Goal: Task Accomplishment & Management: Use online tool/utility

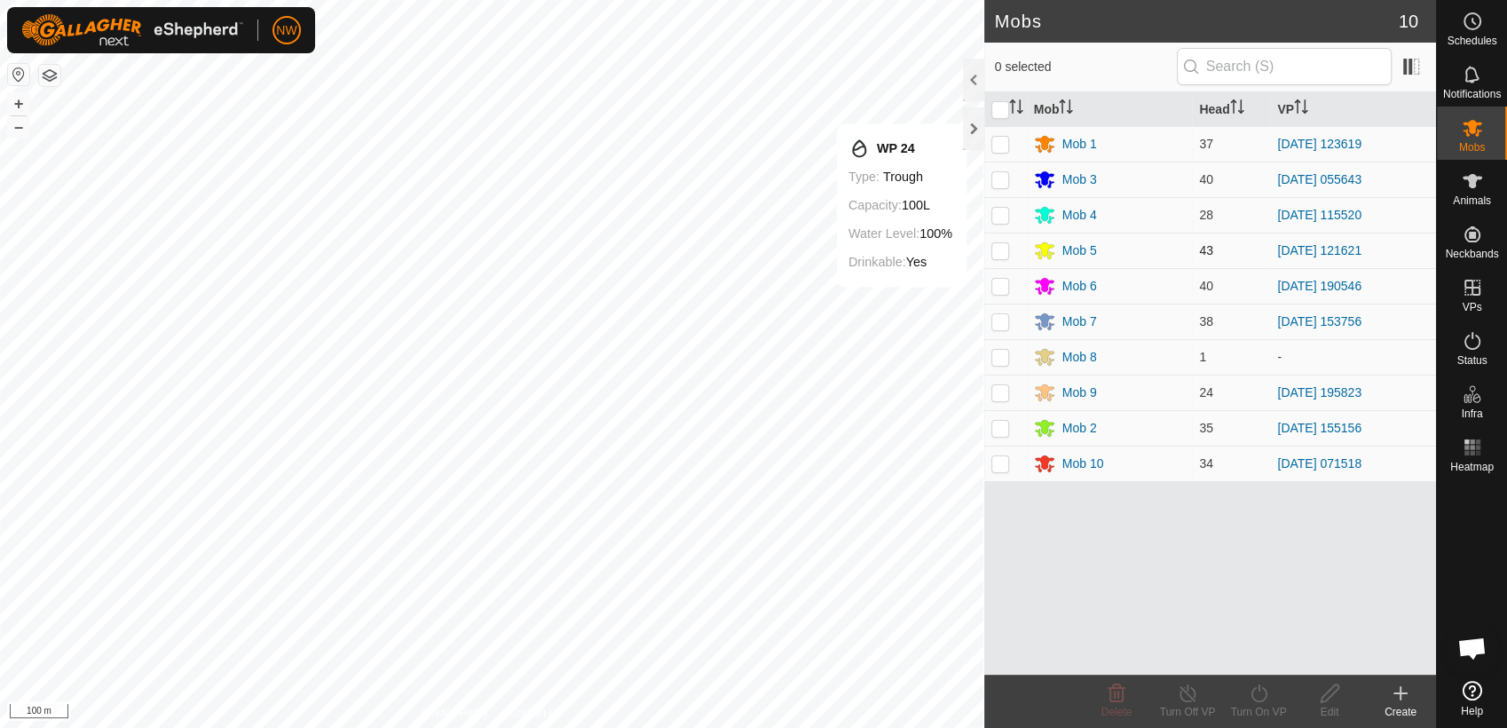
click at [1003, 249] on p-checkbox at bounding box center [1001, 250] width 18 height 14
checkbox input "true"
click at [1258, 691] on icon at bounding box center [1259, 693] width 16 height 18
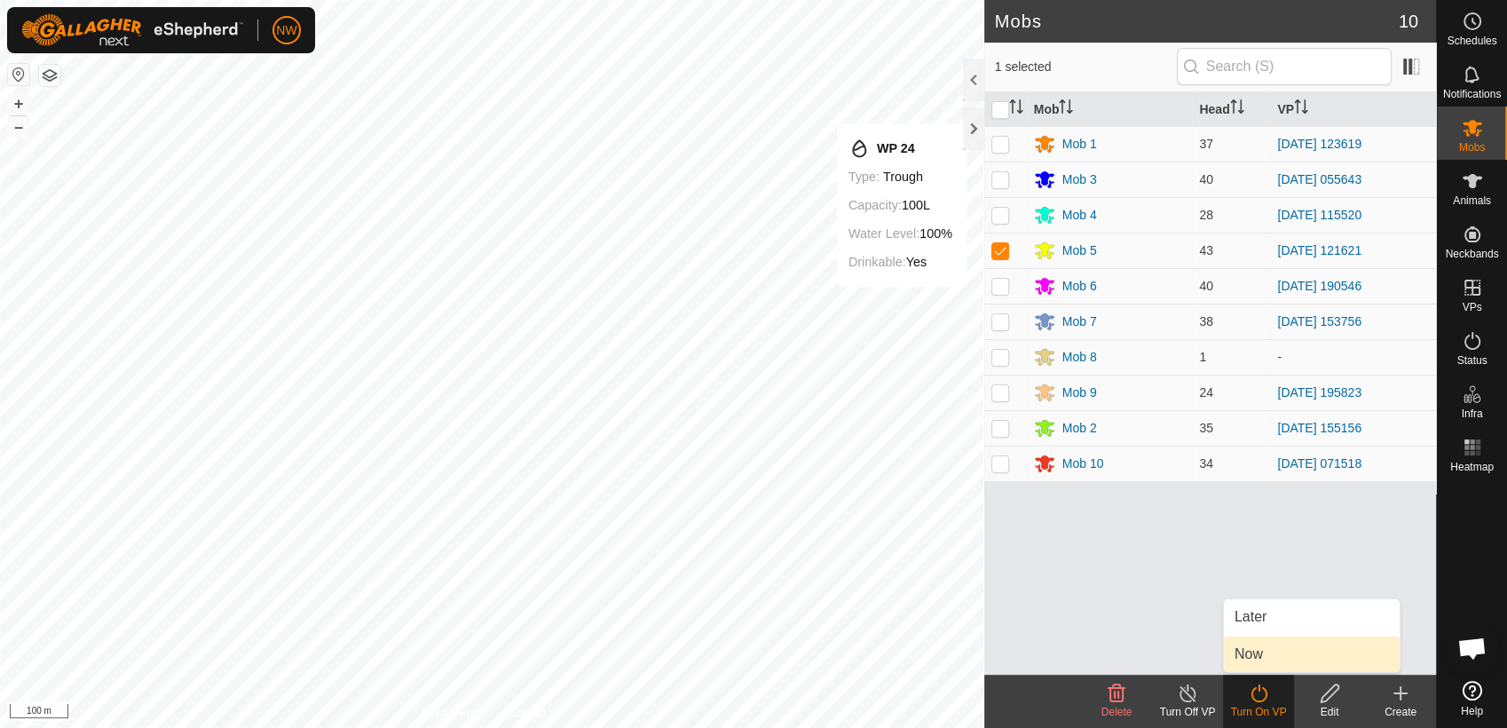
click at [1262, 653] on link "Now" at bounding box center [1312, 655] width 176 height 36
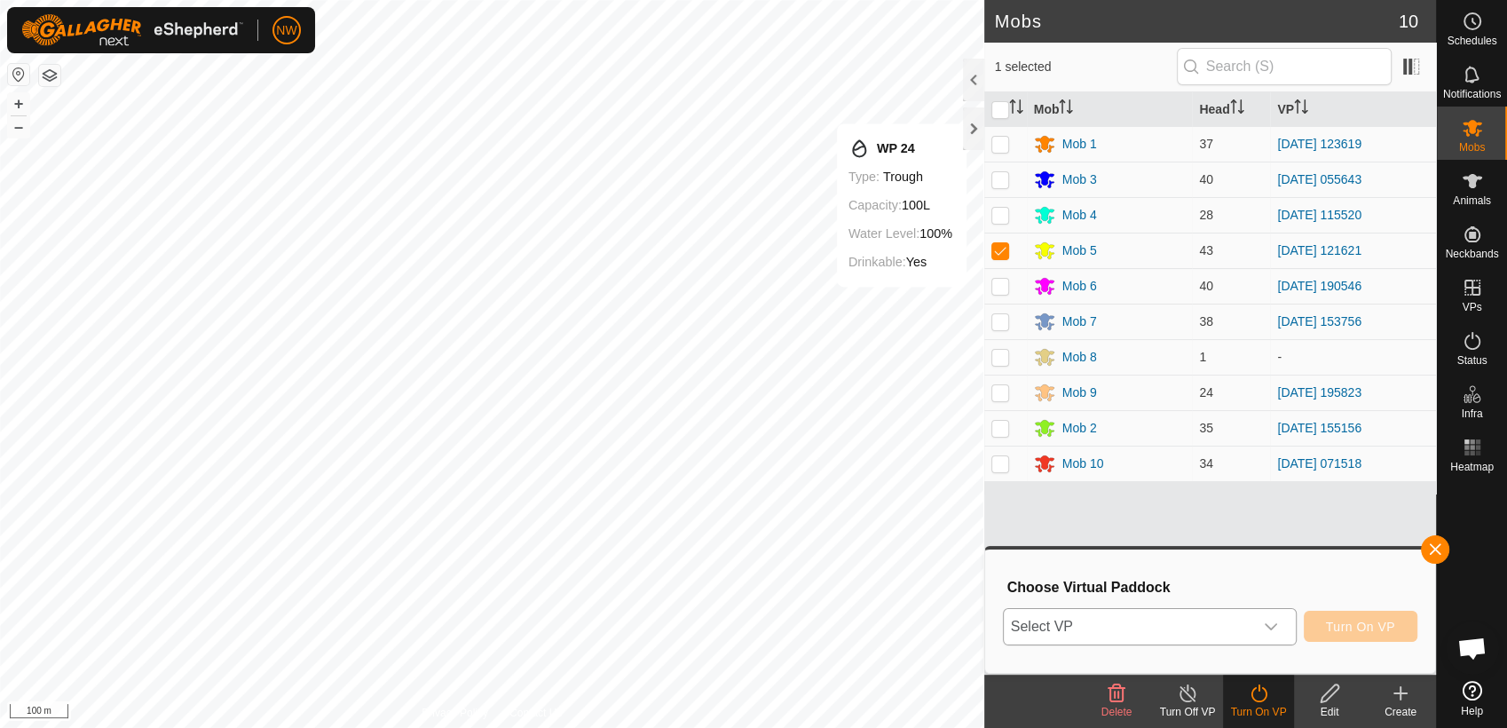
click at [1275, 622] on icon "dropdown trigger" at bounding box center [1271, 627] width 14 height 14
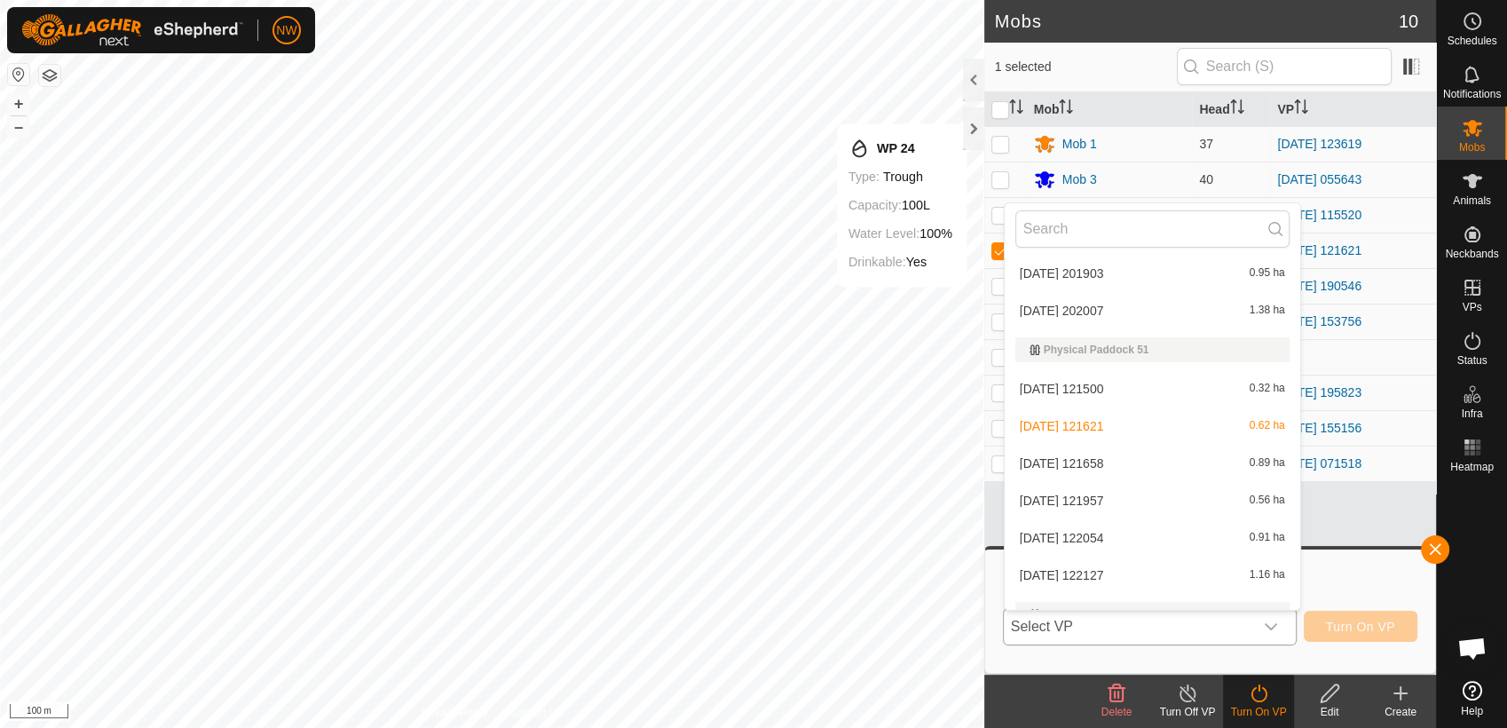
scroll to position [12937, 0]
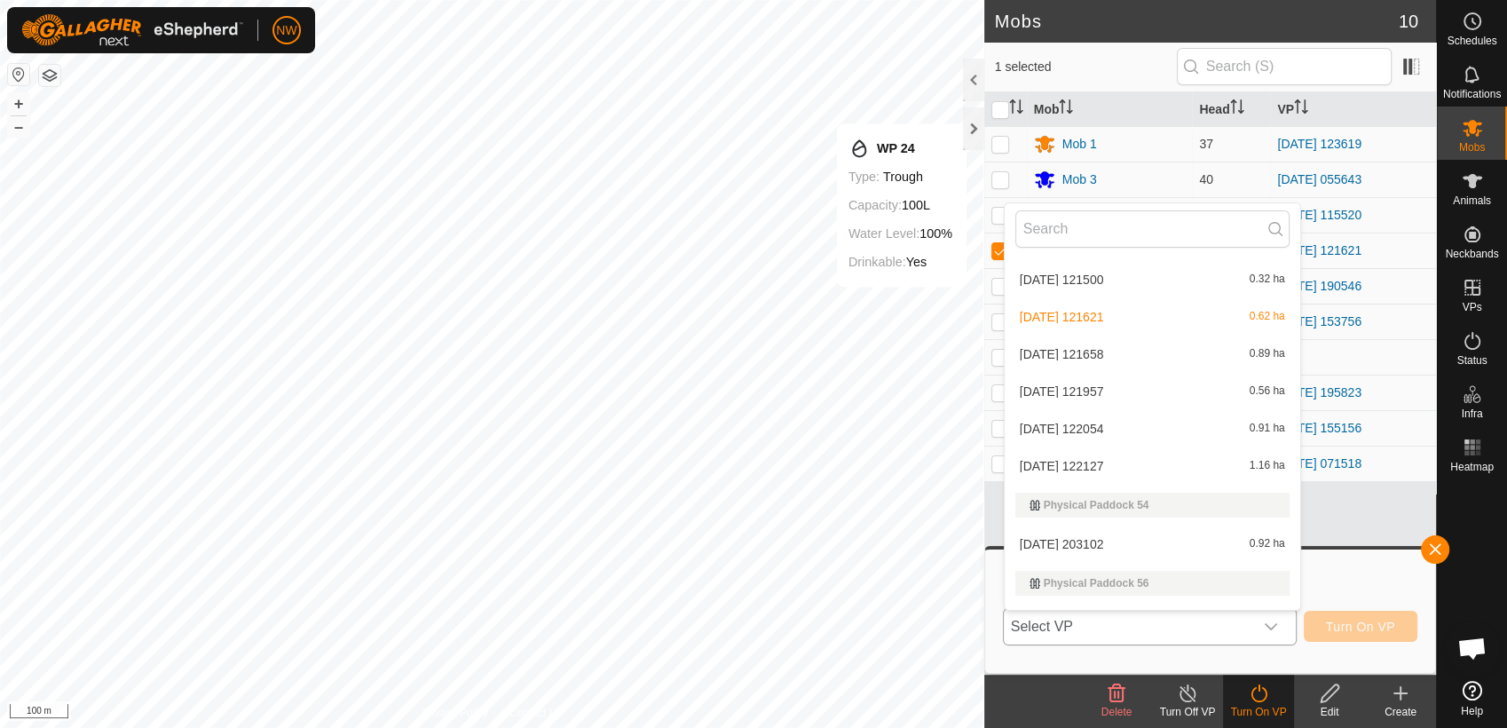
click at [1086, 350] on li "[DATE] 121658 0.89 ha" at bounding box center [1153, 354] width 296 height 36
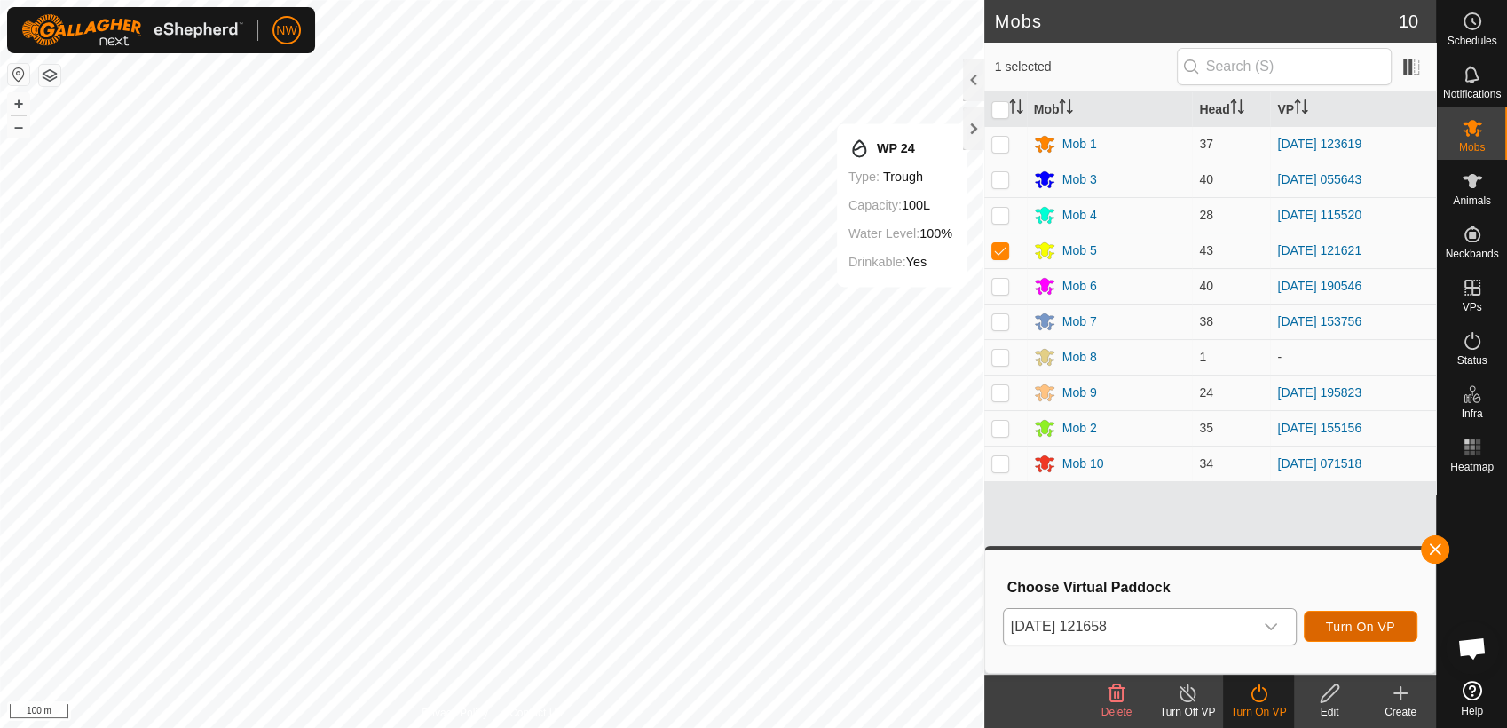
click at [1328, 616] on button "Turn On VP" at bounding box center [1361, 626] width 114 height 31
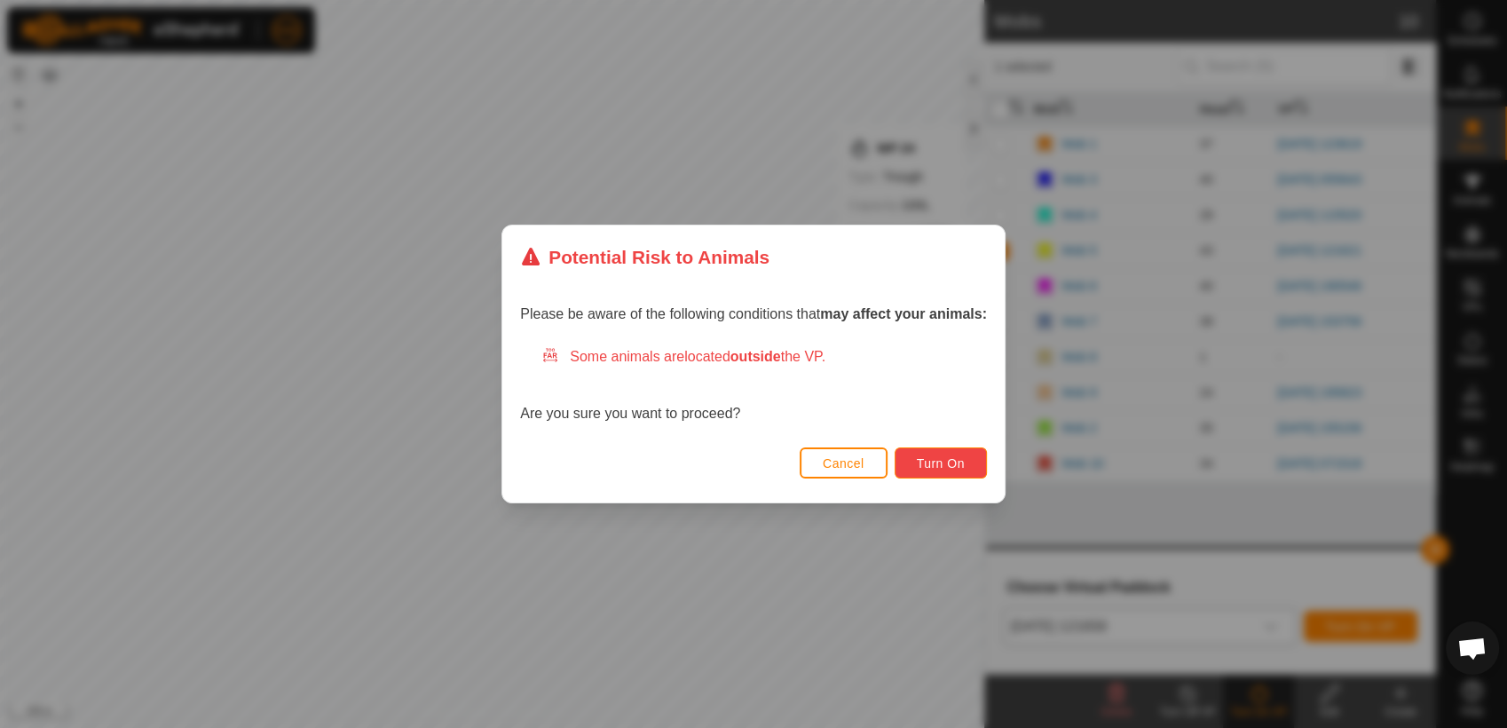
click at [955, 453] on button "Turn On" at bounding box center [941, 462] width 92 height 31
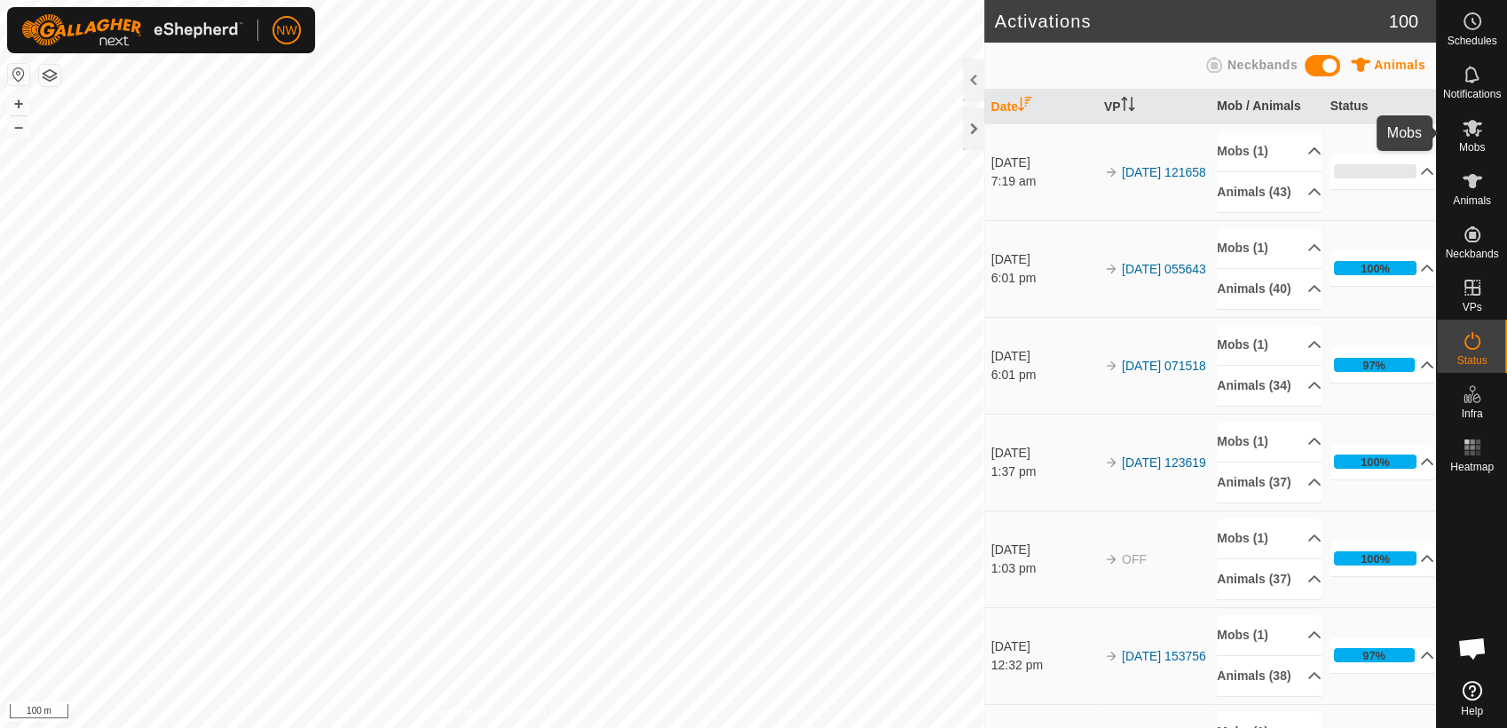
click at [1469, 137] on icon at bounding box center [1472, 127] width 21 height 21
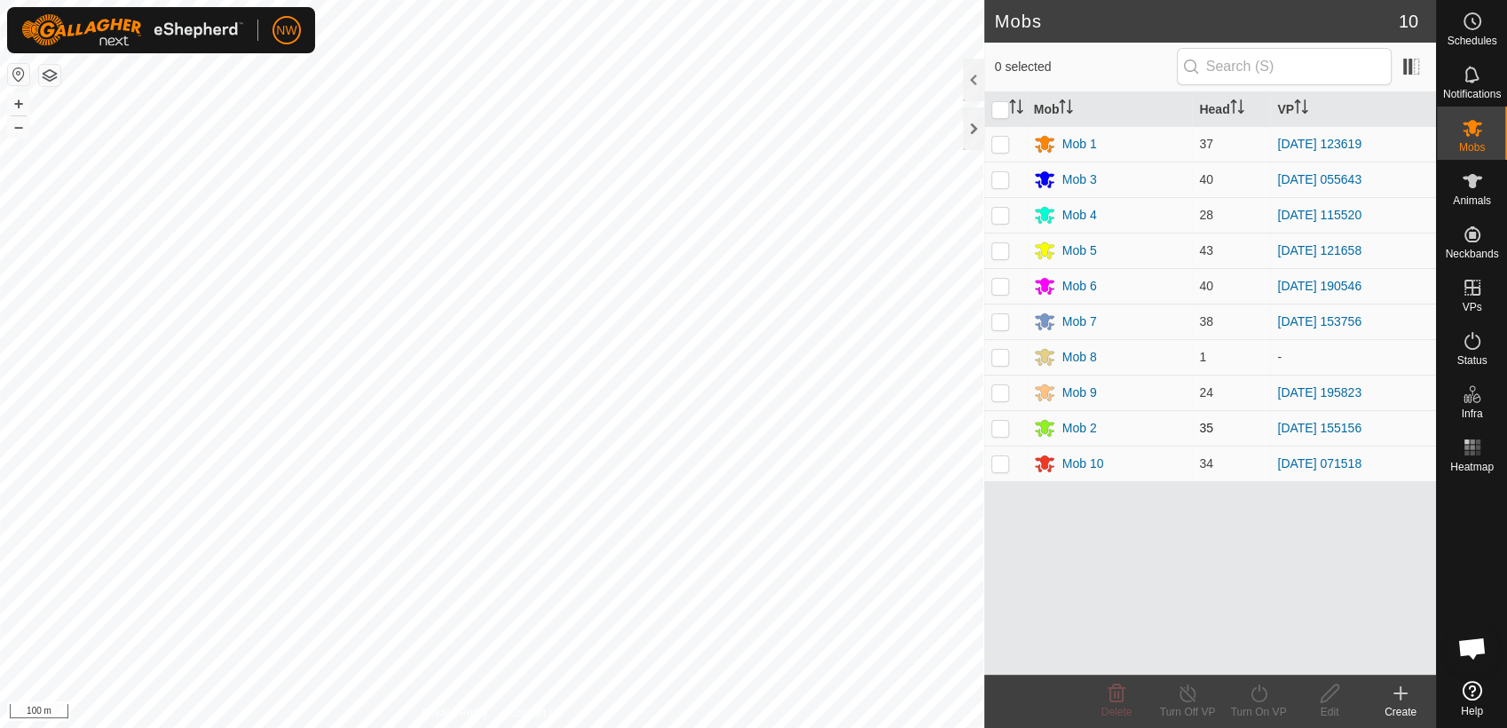
click at [1005, 423] on p-checkbox at bounding box center [1001, 428] width 18 height 14
checkbox input "true"
click at [1257, 694] on icon at bounding box center [1259, 693] width 22 height 21
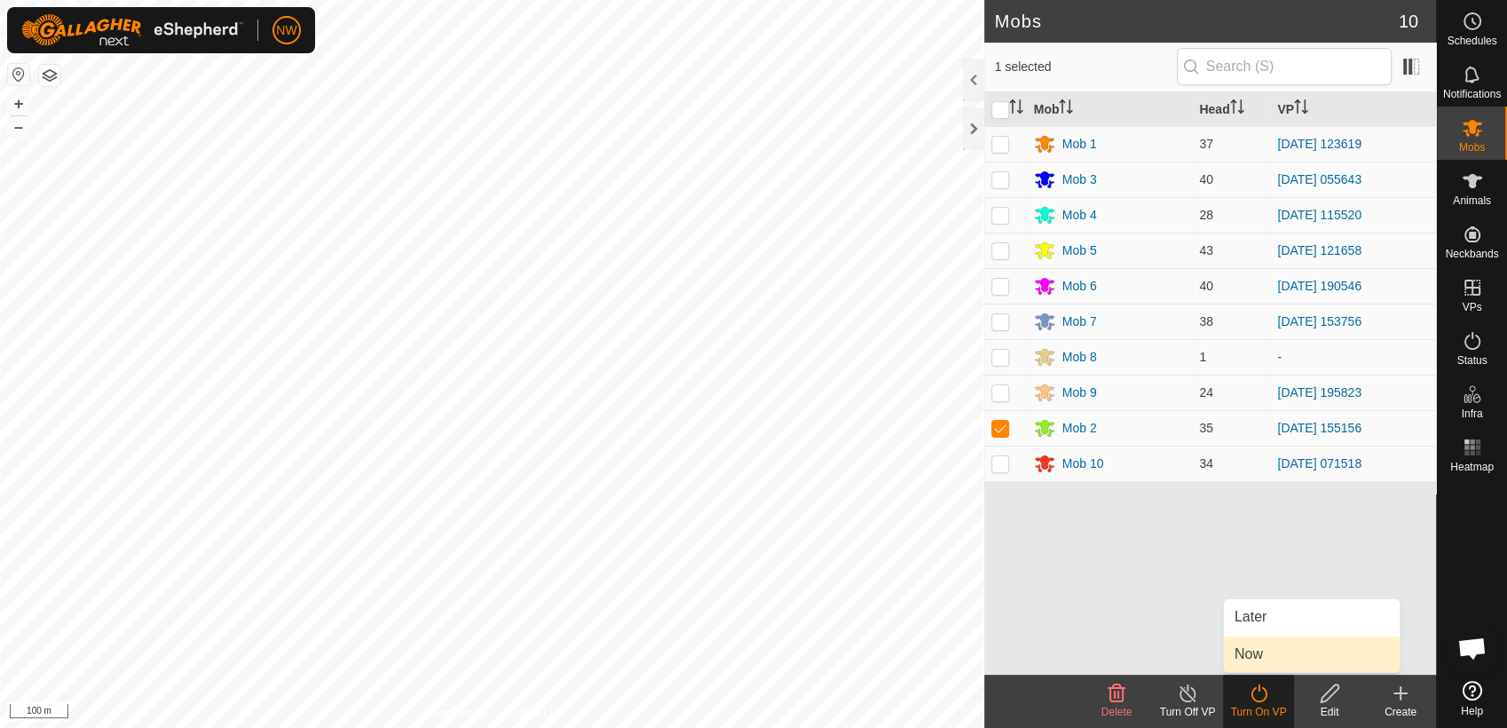
click at [1260, 653] on link "Now" at bounding box center [1312, 655] width 176 height 36
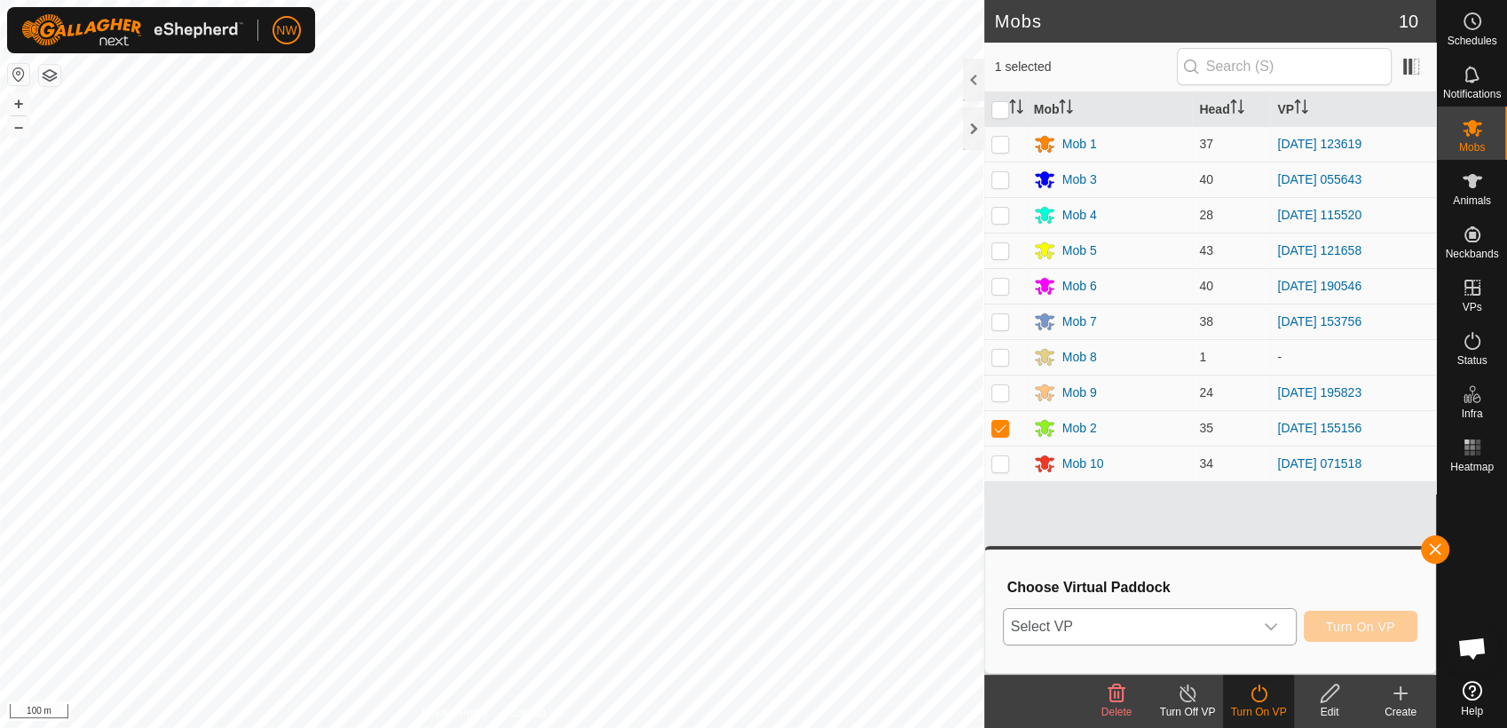
click at [1275, 628] on icon "dropdown trigger" at bounding box center [1271, 626] width 12 height 7
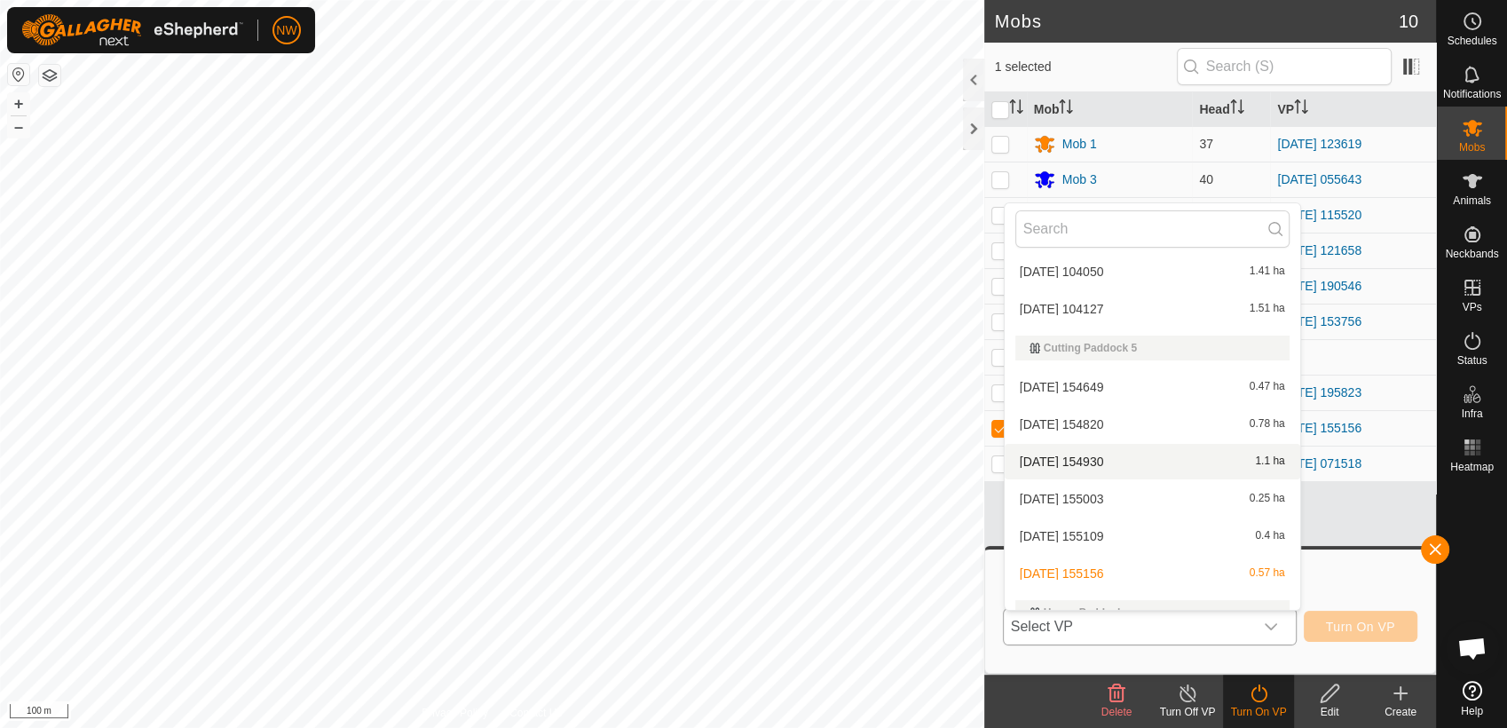
scroll to position [2798, 0]
click at [1104, 378] on li "[DATE] 154649 0.47 ha" at bounding box center [1153, 388] width 296 height 36
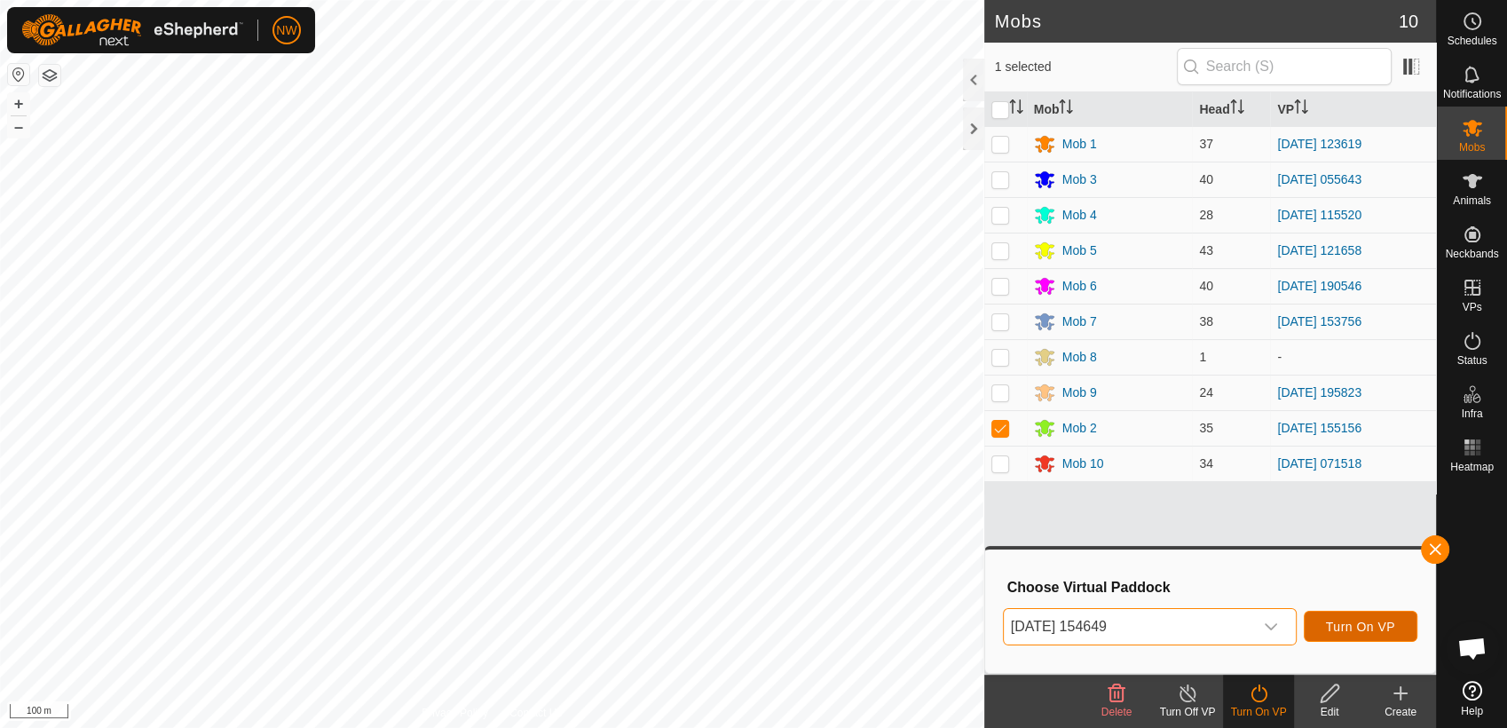
click at [1378, 622] on span "Turn On VP" at bounding box center [1360, 627] width 69 height 14
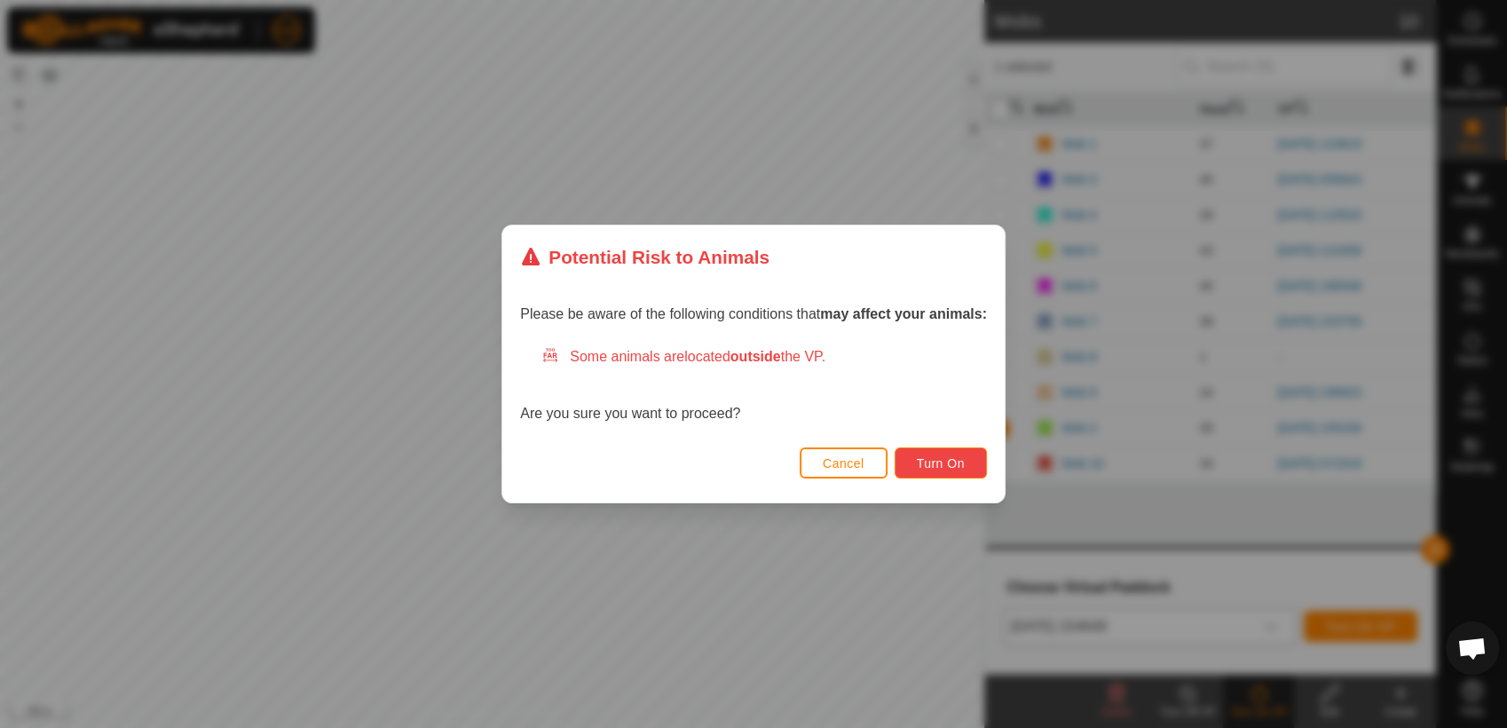
click at [963, 464] on span "Turn On" at bounding box center [941, 463] width 48 height 14
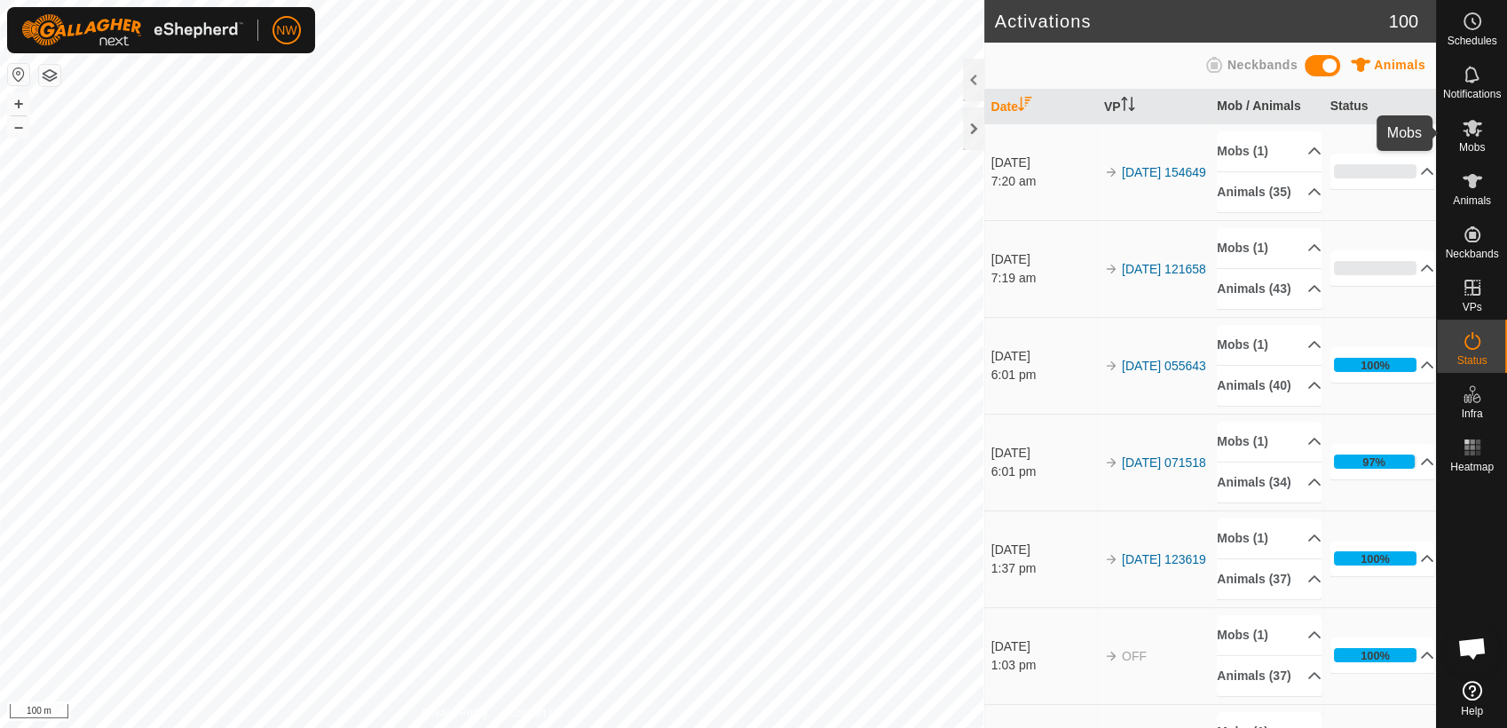
click at [1478, 132] on icon at bounding box center [1472, 127] width 21 height 21
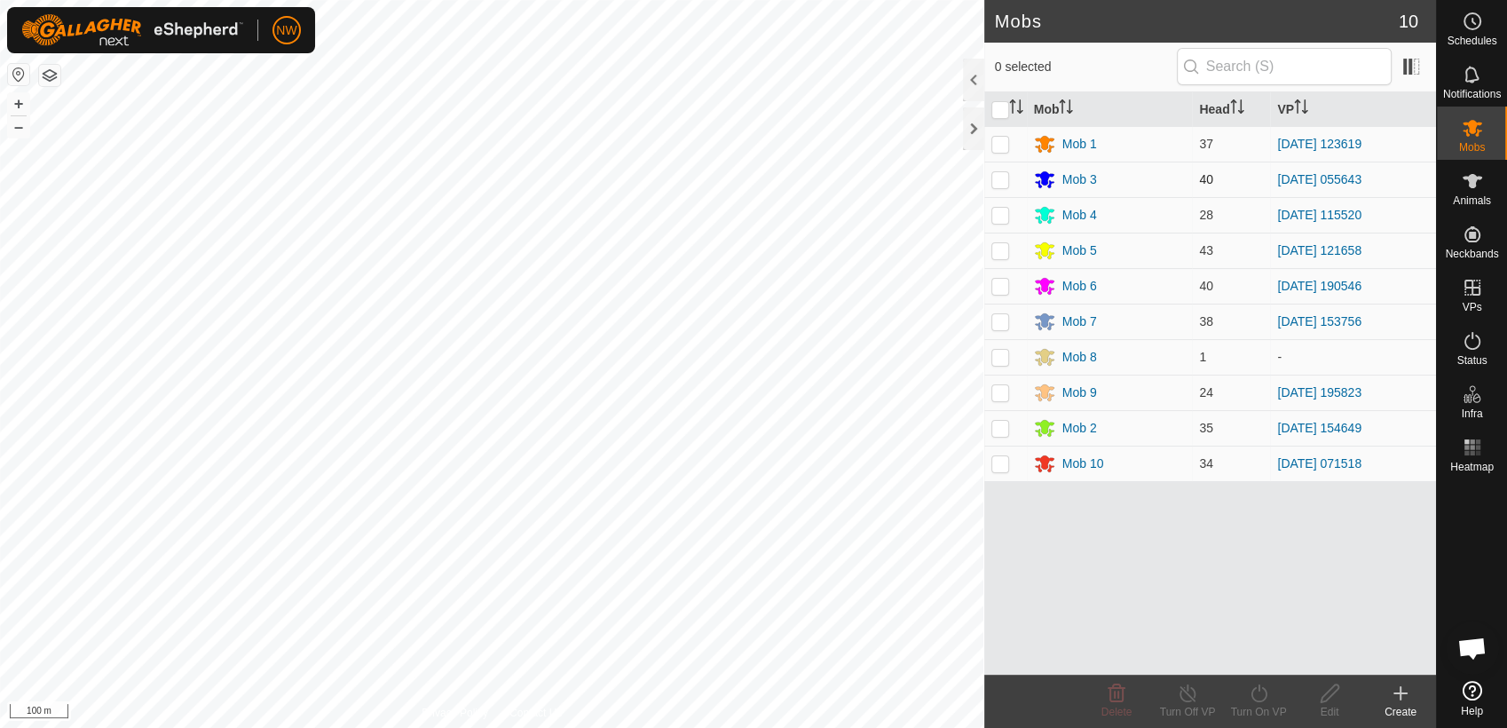
click at [1004, 178] on p-checkbox at bounding box center [1001, 179] width 18 height 14
checkbox input "true"
click at [1259, 694] on icon at bounding box center [1259, 693] width 22 height 21
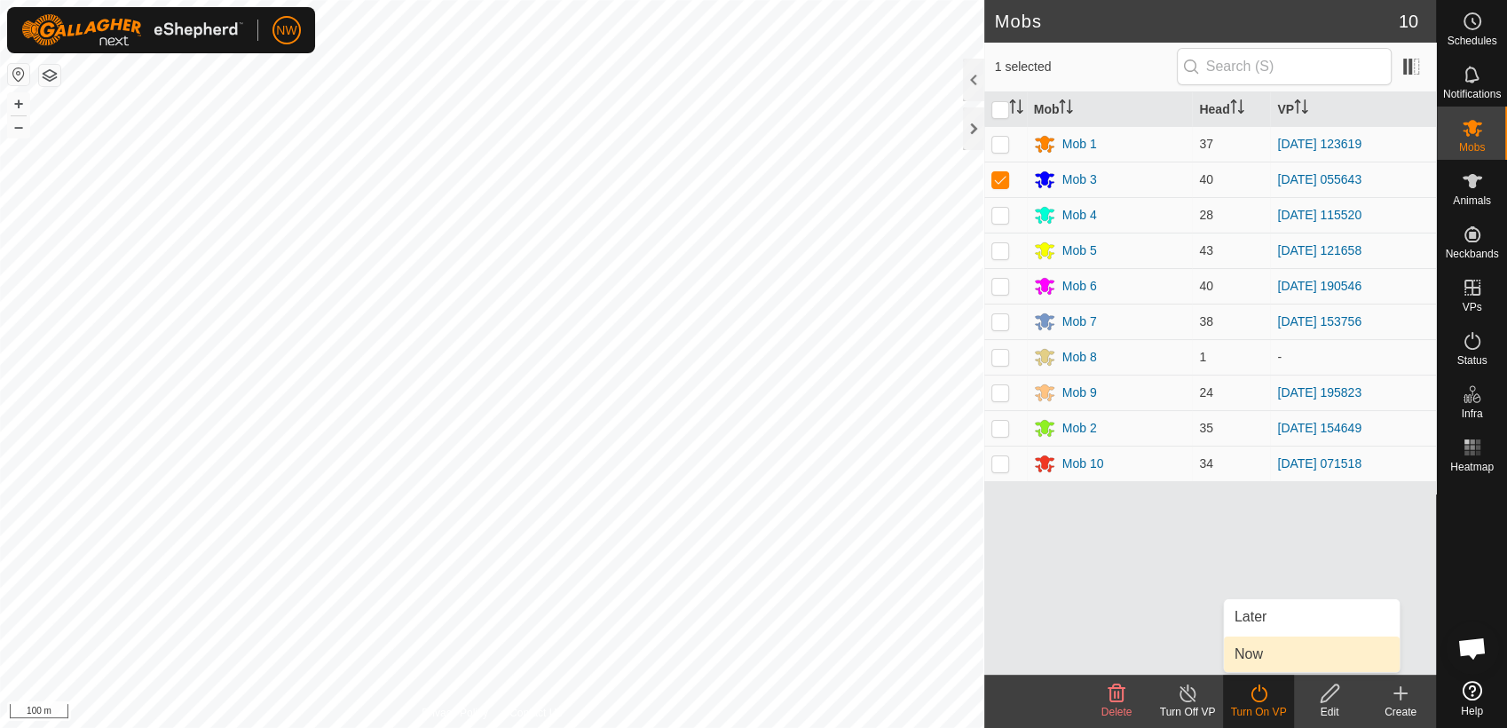
click at [1266, 654] on link "Now" at bounding box center [1312, 655] width 176 height 36
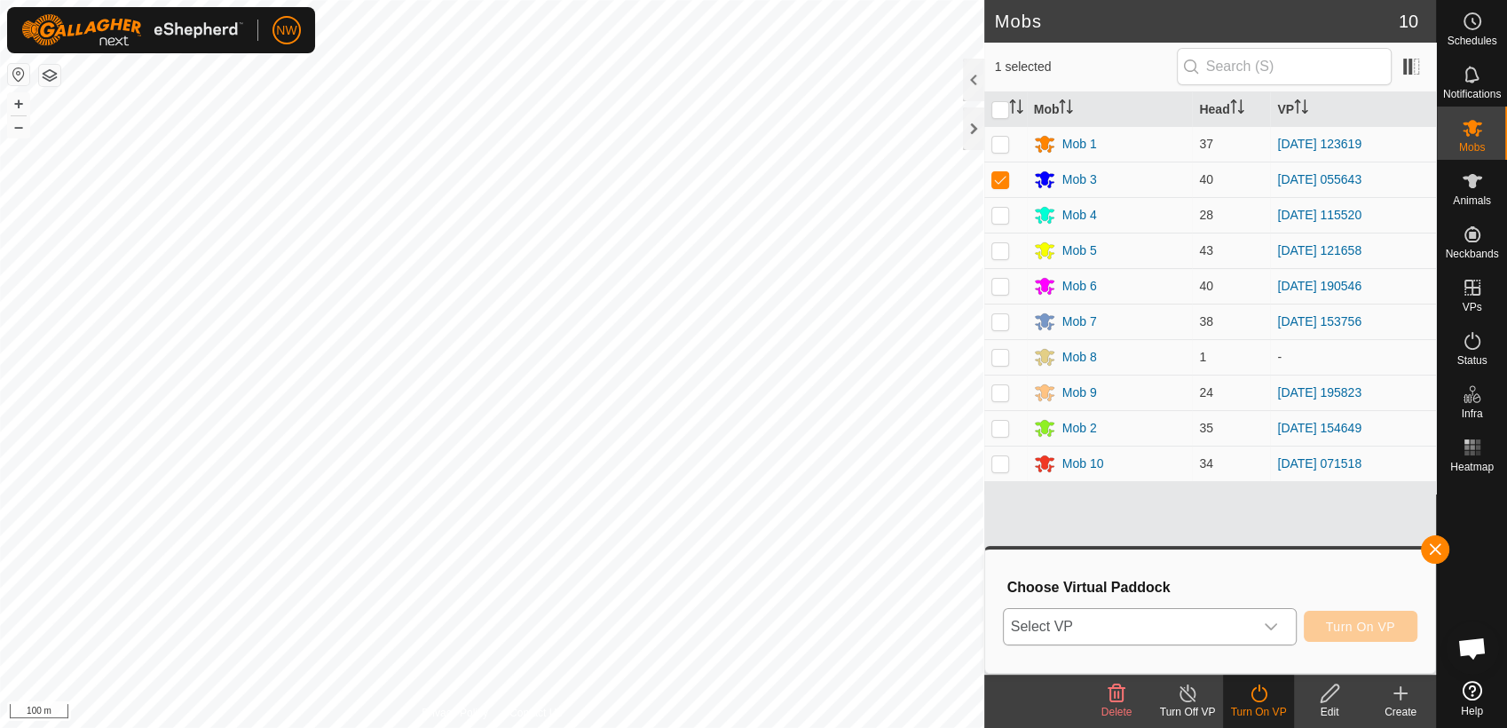
click at [1278, 621] on icon "dropdown trigger" at bounding box center [1271, 627] width 14 height 14
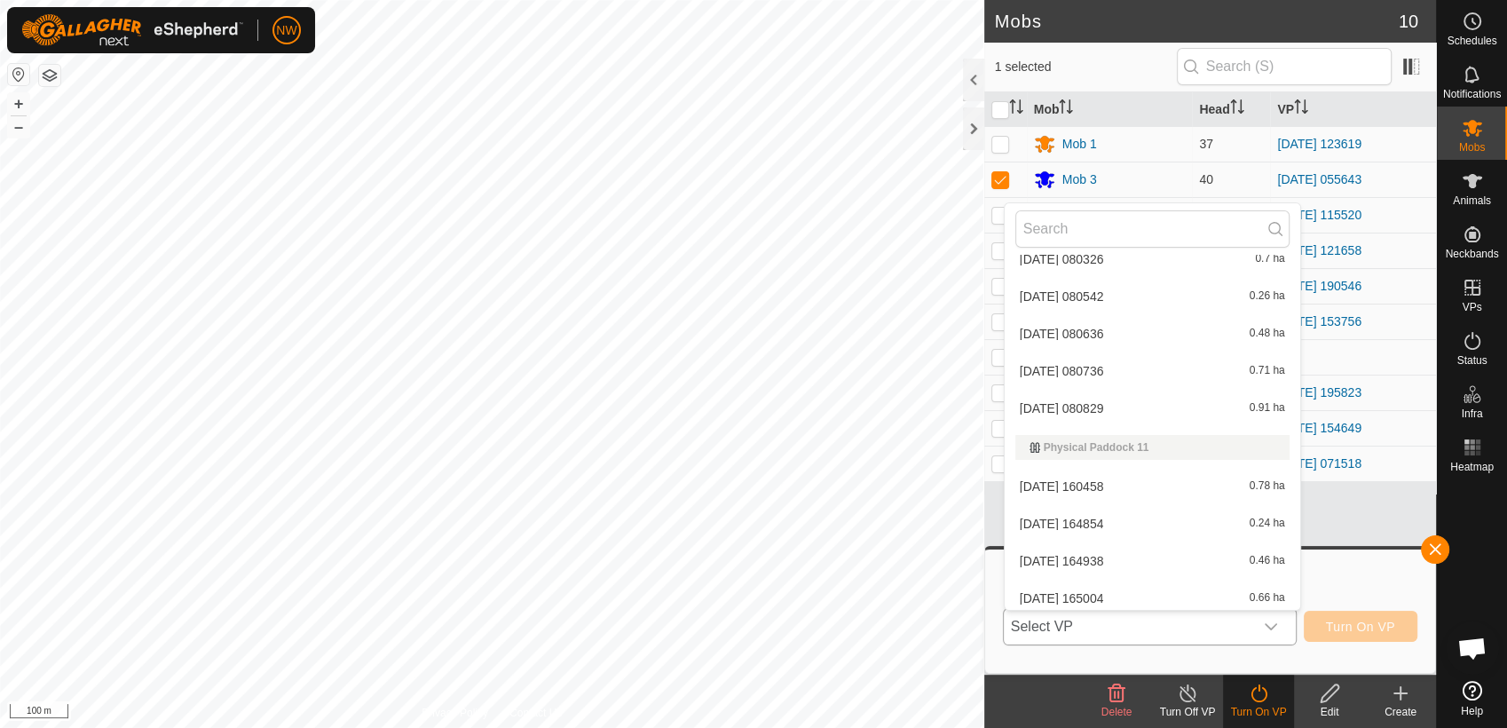
scroll to position [5084, 0]
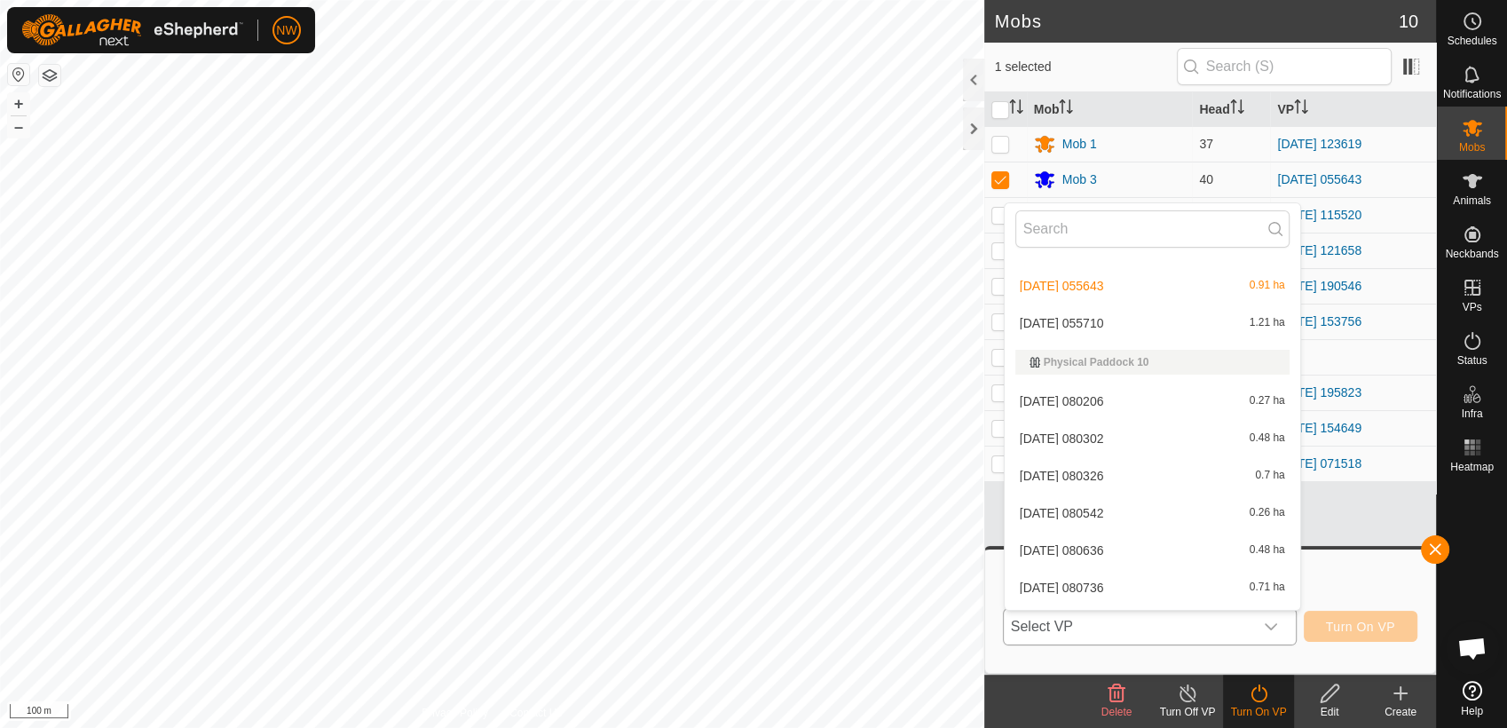
click at [1106, 312] on li "[DATE] 055710 1.21 ha" at bounding box center [1153, 323] width 296 height 36
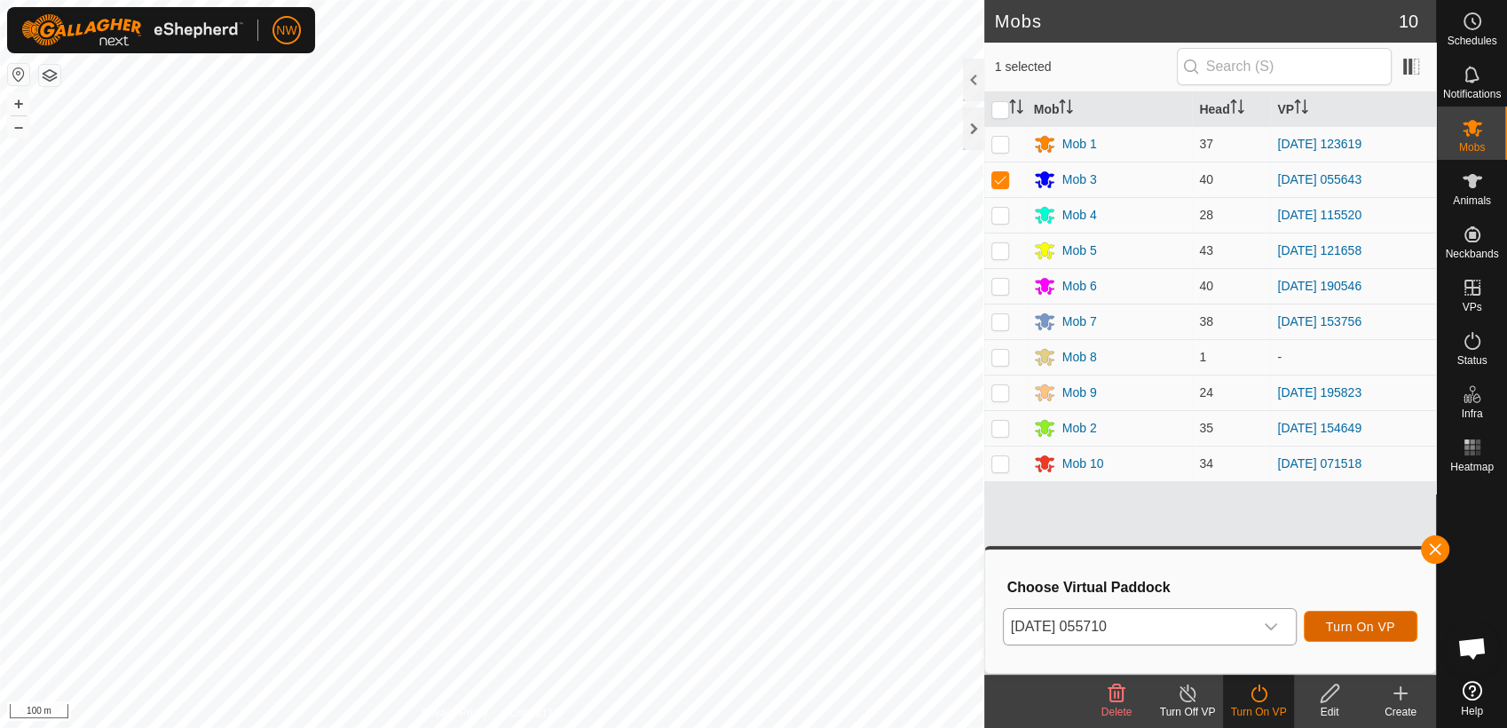
click at [1343, 615] on button "Turn On VP" at bounding box center [1361, 626] width 114 height 31
